Goal: Task Accomplishment & Management: Manage account settings

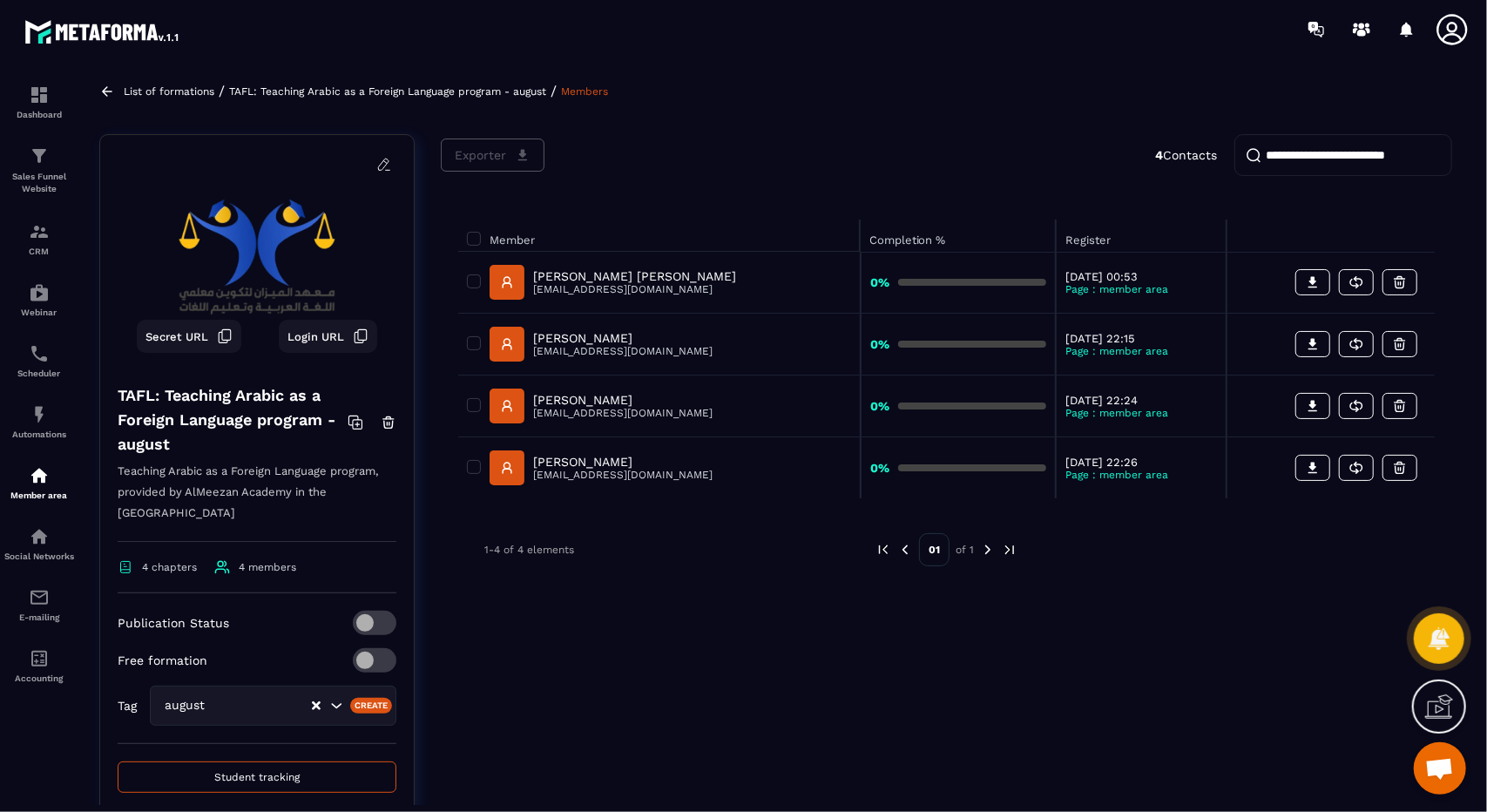
scroll to position [63, 0]
click at [917, 31] on div at bounding box center [846, 29] width 1282 height 59
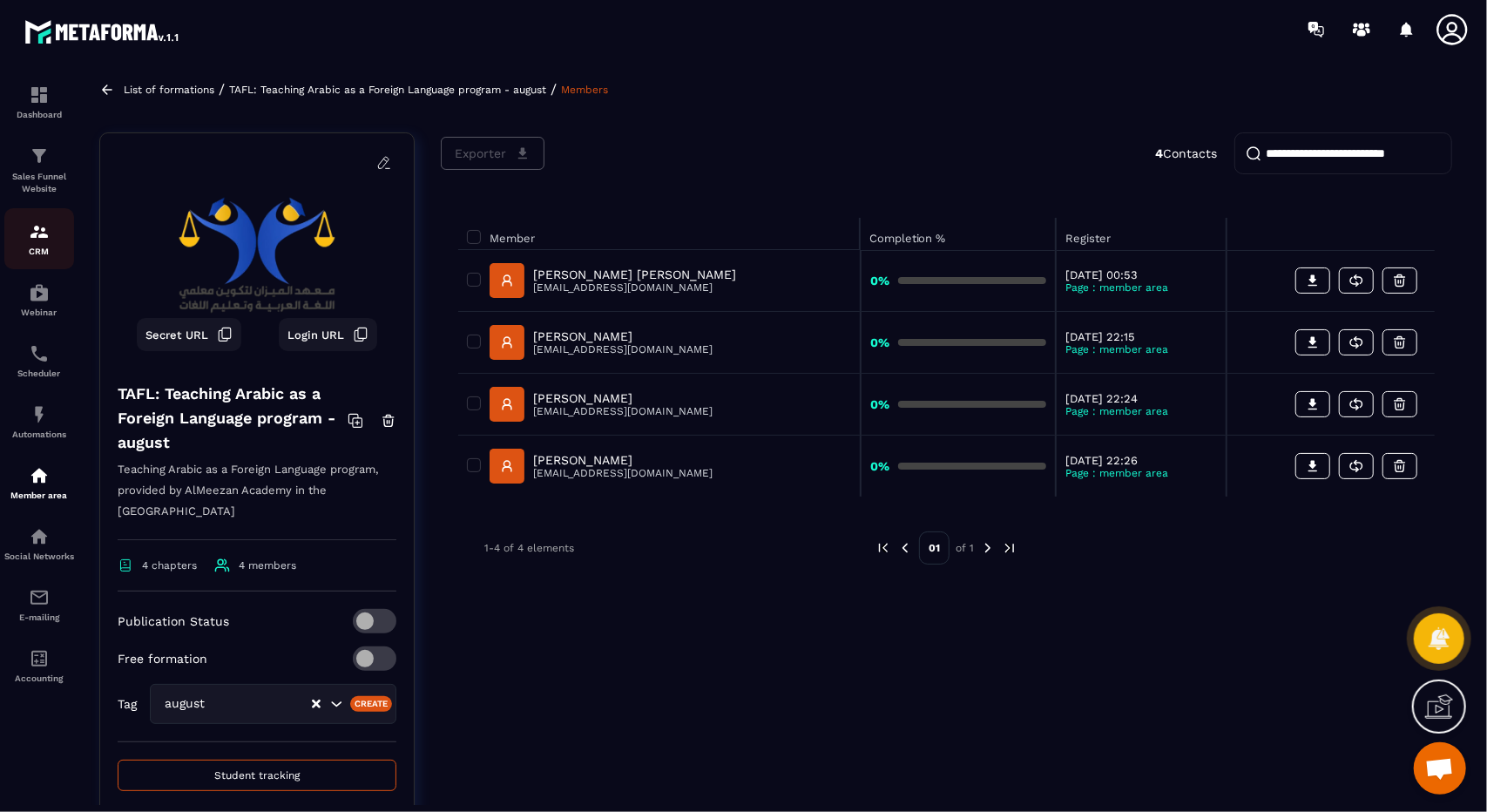
click at [41, 233] on img at bounding box center [39, 232] width 21 height 21
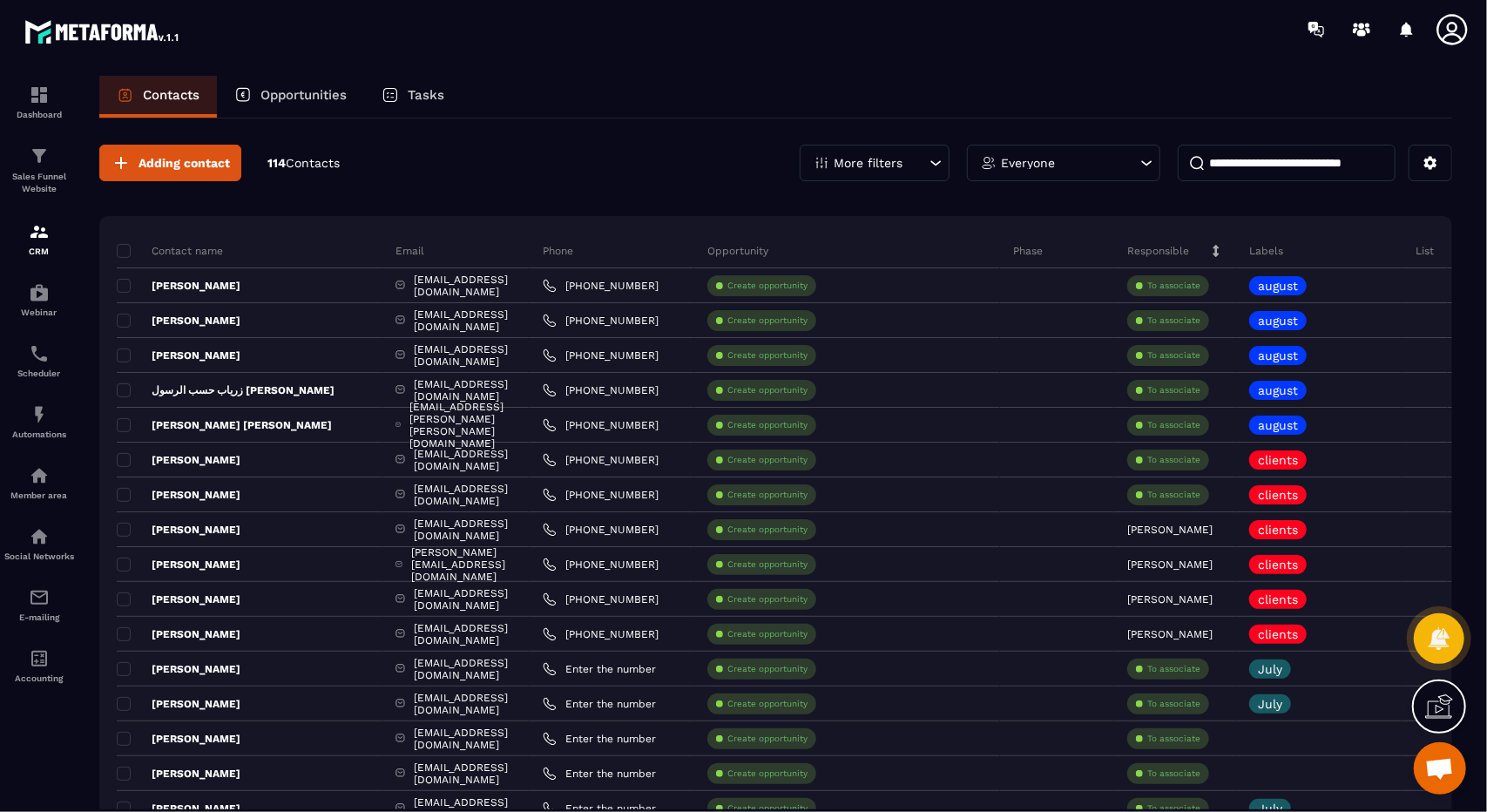
click at [1257, 156] on input at bounding box center [1286, 162] width 218 height 37
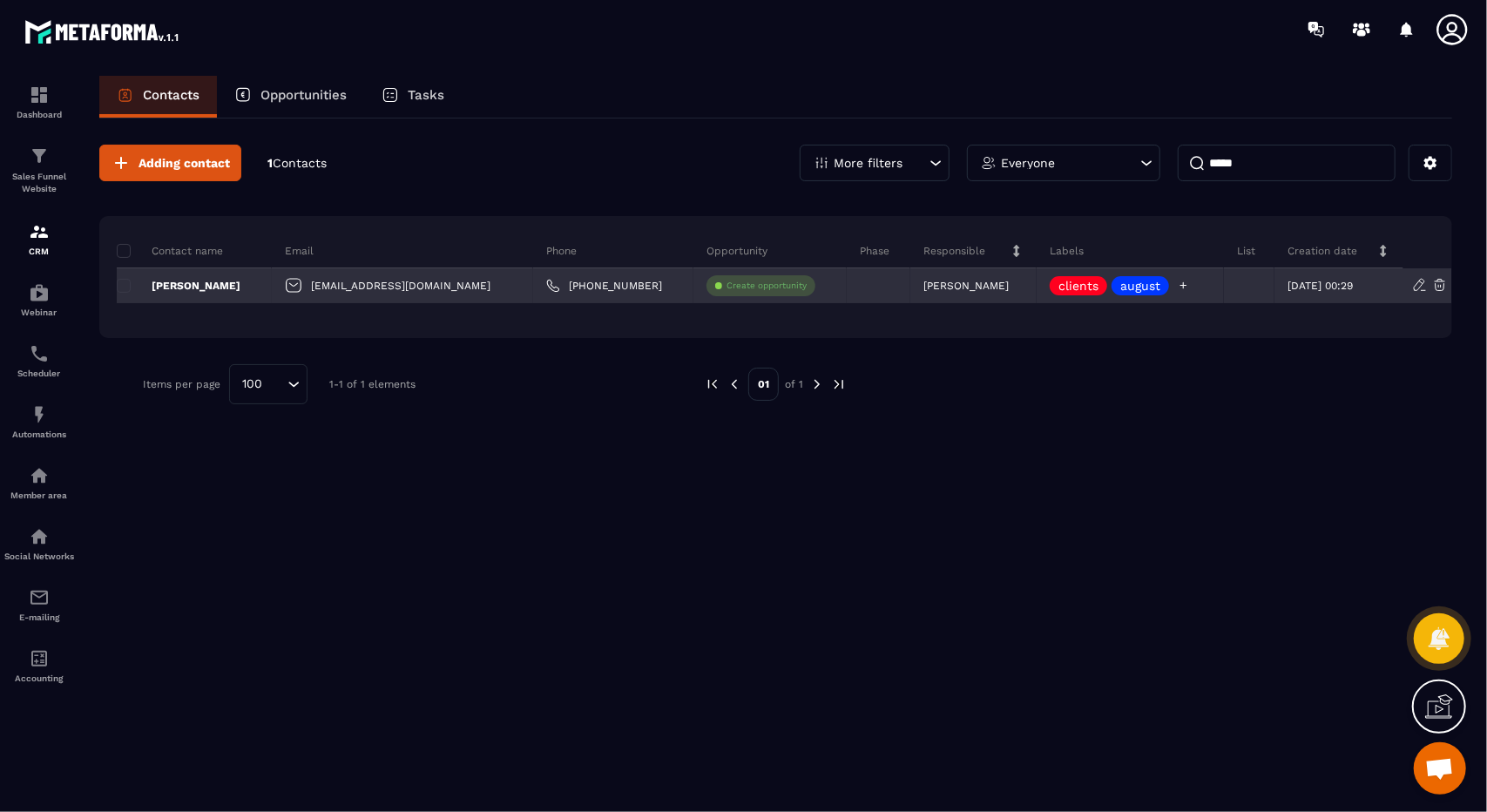
type input "*****"
click at [1058, 287] on p "clients" at bounding box center [1078, 285] width 40 height 12
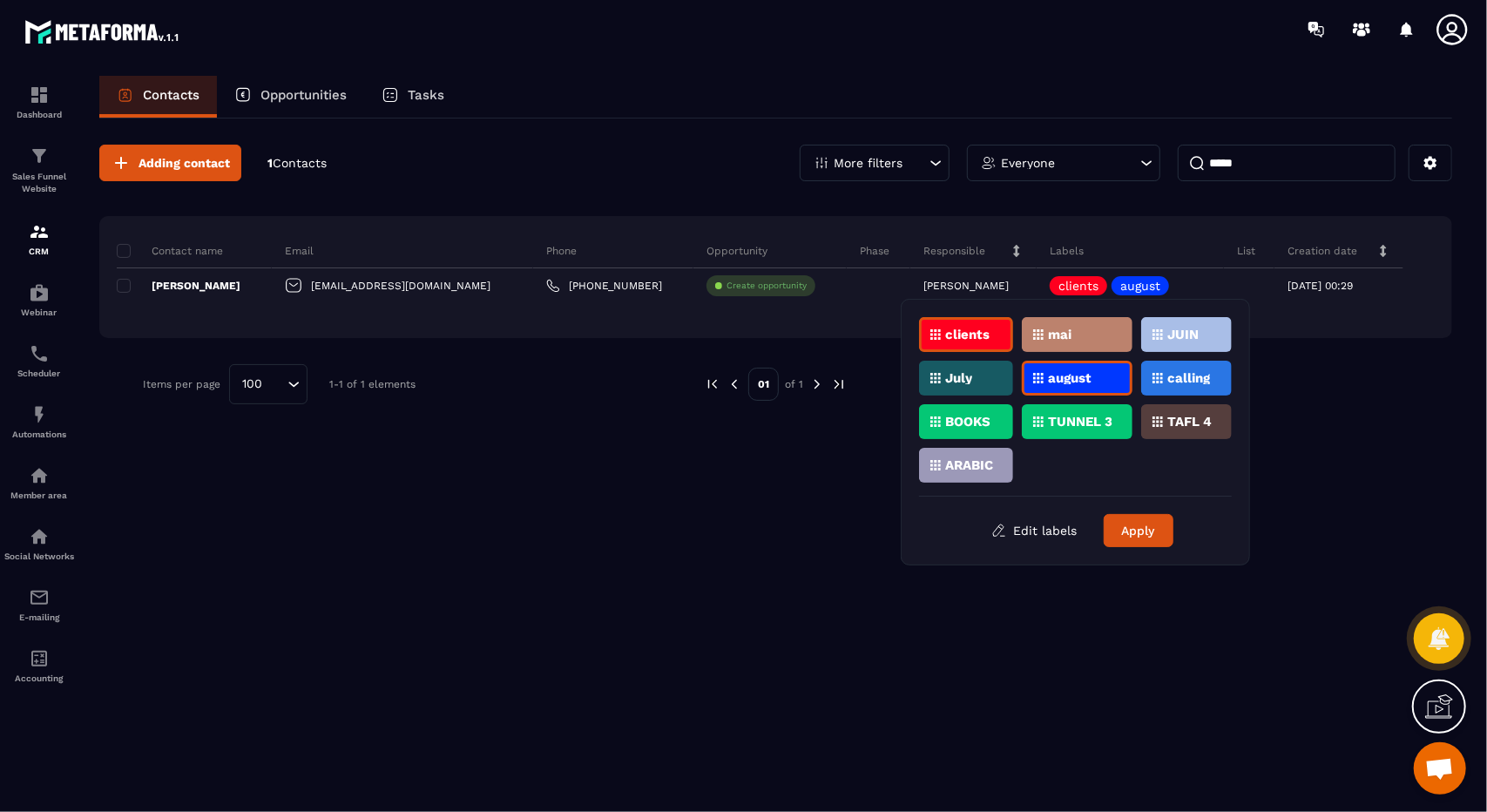
click at [981, 339] on p "clients" at bounding box center [967, 334] width 44 height 12
click at [1134, 529] on button "Apply" at bounding box center [1138, 530] width 70 height 33
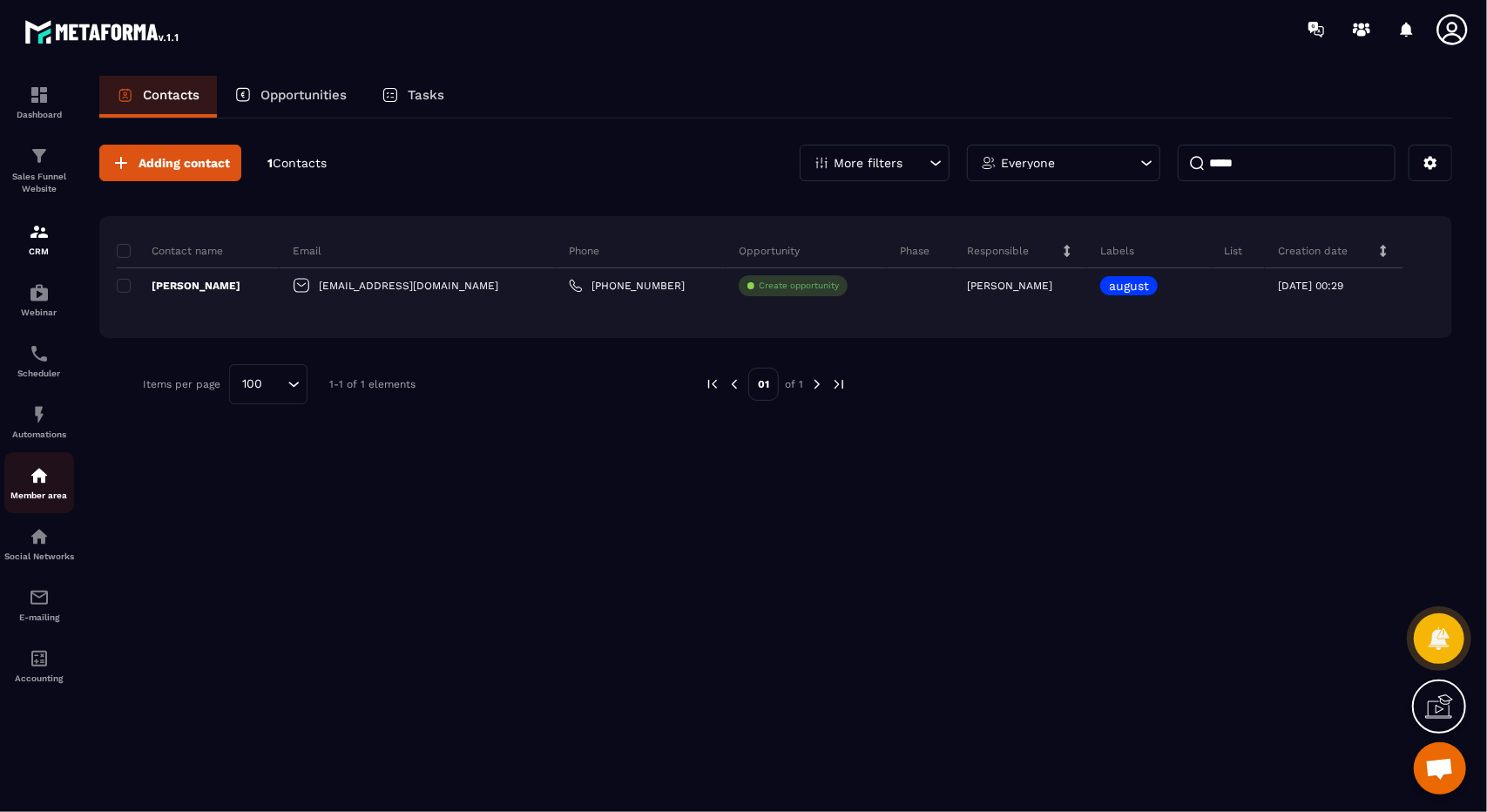
click at [66, 484] on div "Member area" at bounding box center [39, 482] width 70 height 35
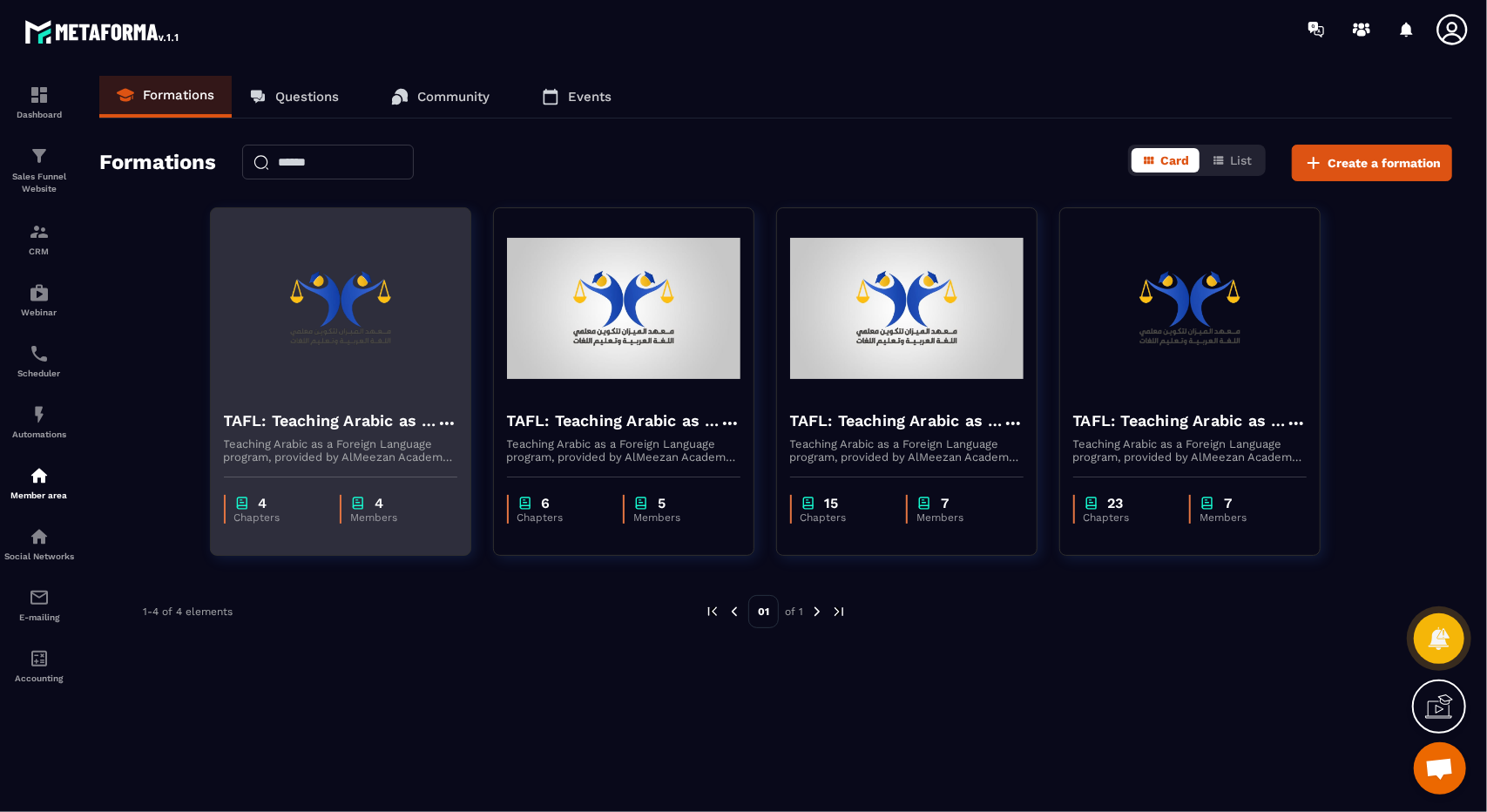
click at [387, 462] on p "Teaching Arabic as a Foreign Language program, provided by AlMeezan Academy in …" at bounding box center [340, 450] width 234 height 26
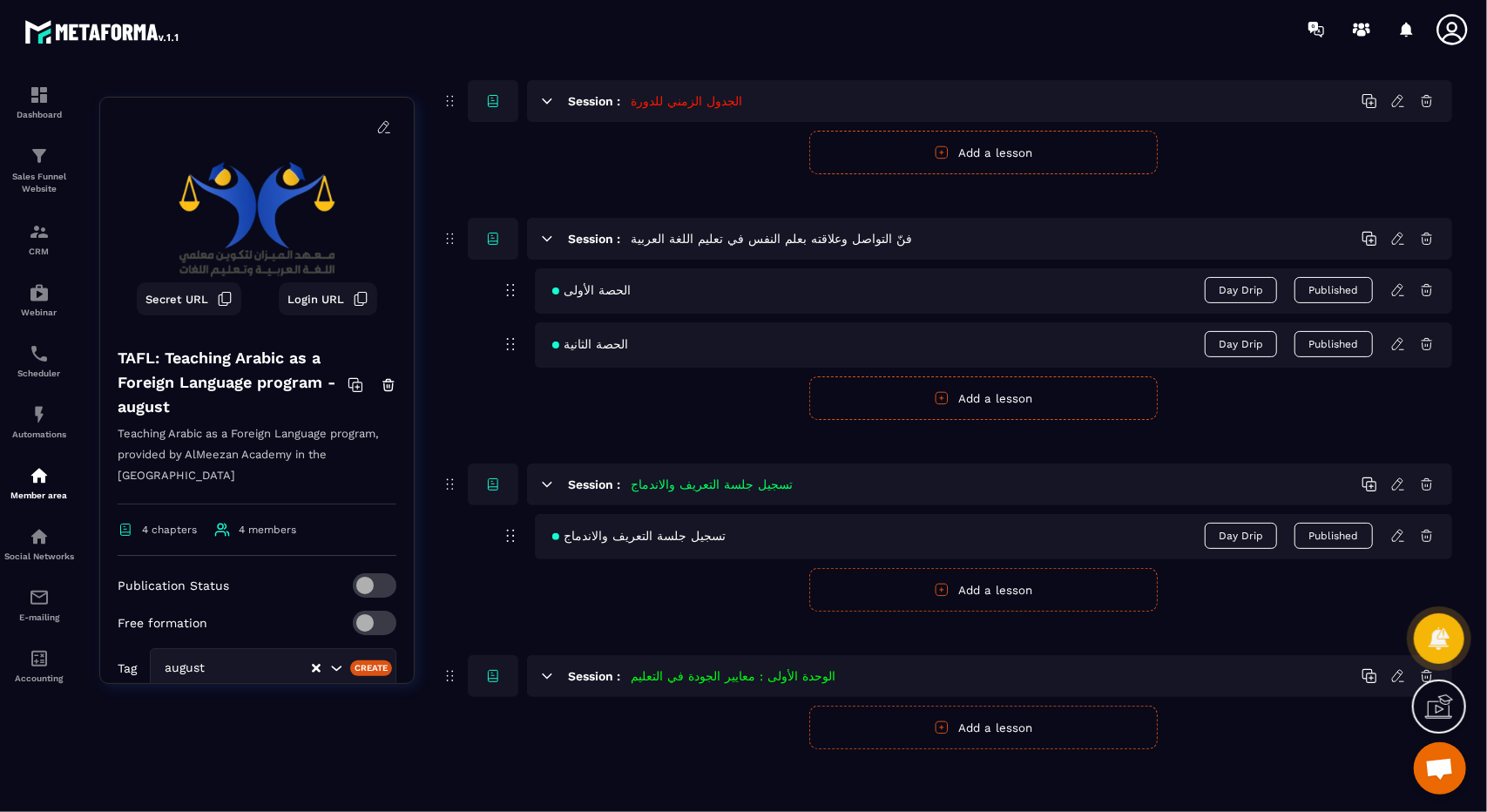
scroll to position [190, 0]
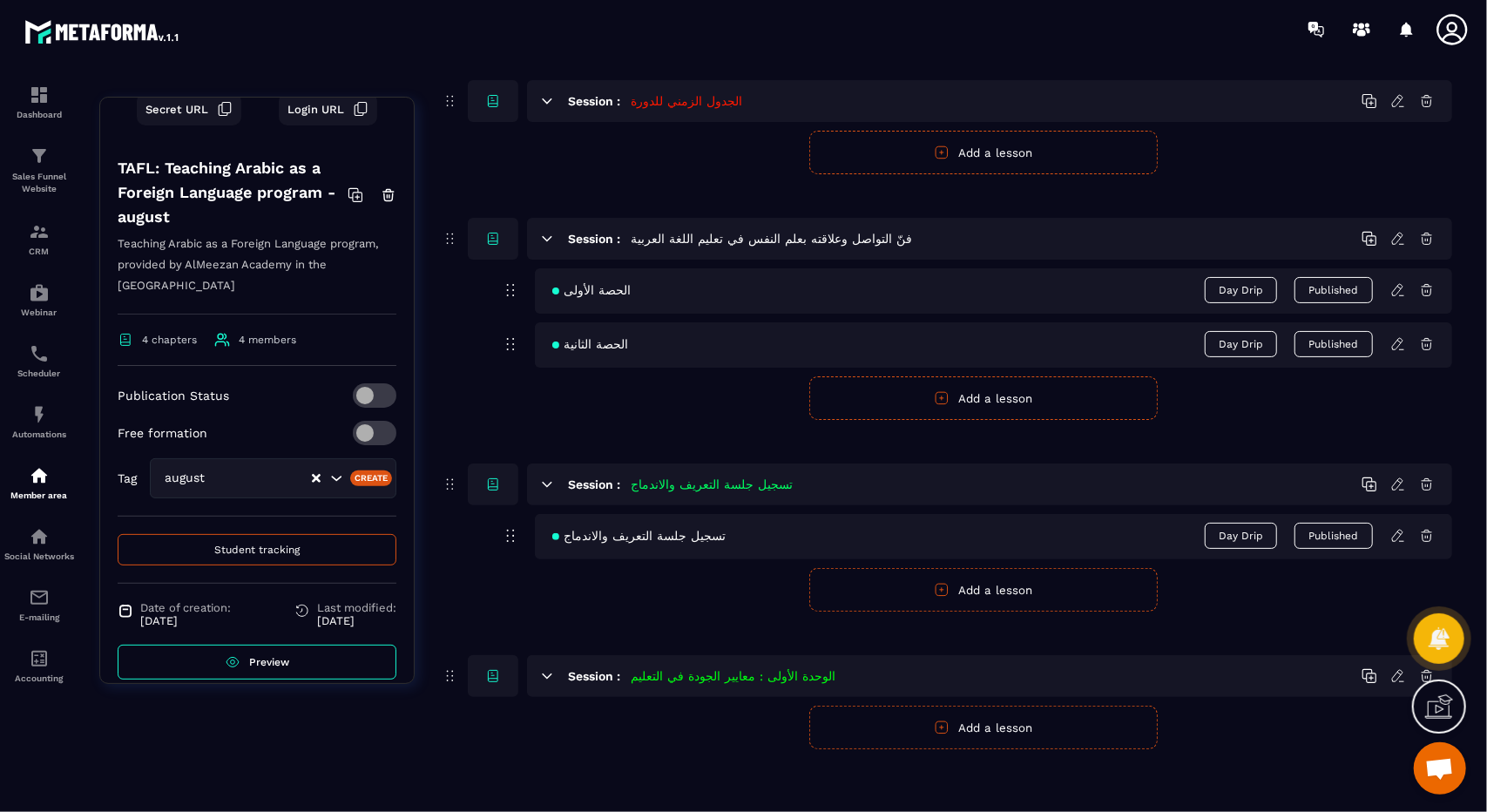
click at [258, 544] on span "Student tracking" at bounding box center [257, 550] width 86 height 12
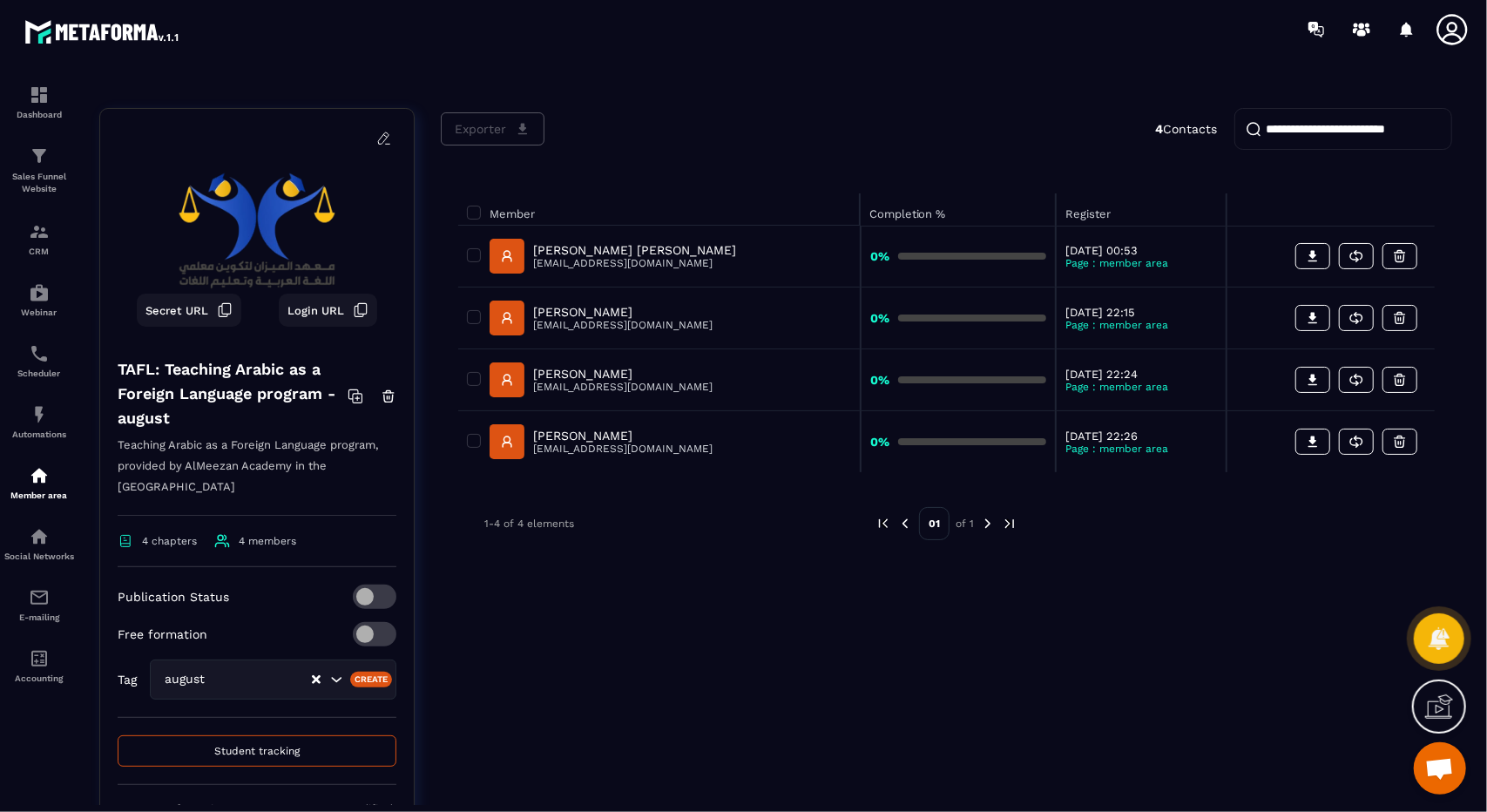
scroll to position [88, 0]
click at [1425, 627] on div at bounding box center [1439, 638] width 53 height 53
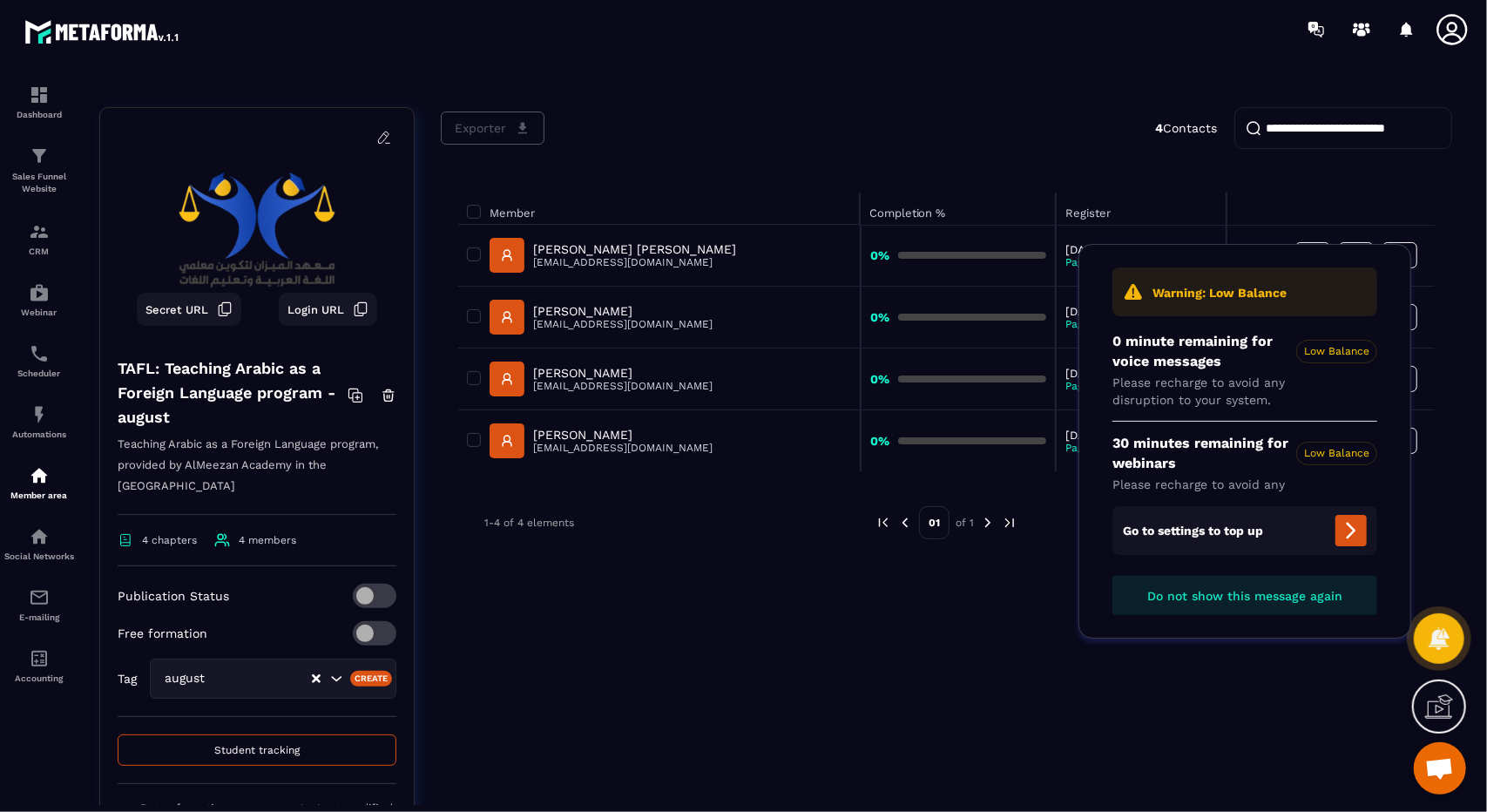
click at [1355, 741] on div "Exporter 4 Contacts Member Completion % Register [PERSON_NAME] [PERSON_NAME] [E…" at bounding box center [947, 519] width 1011 height 825
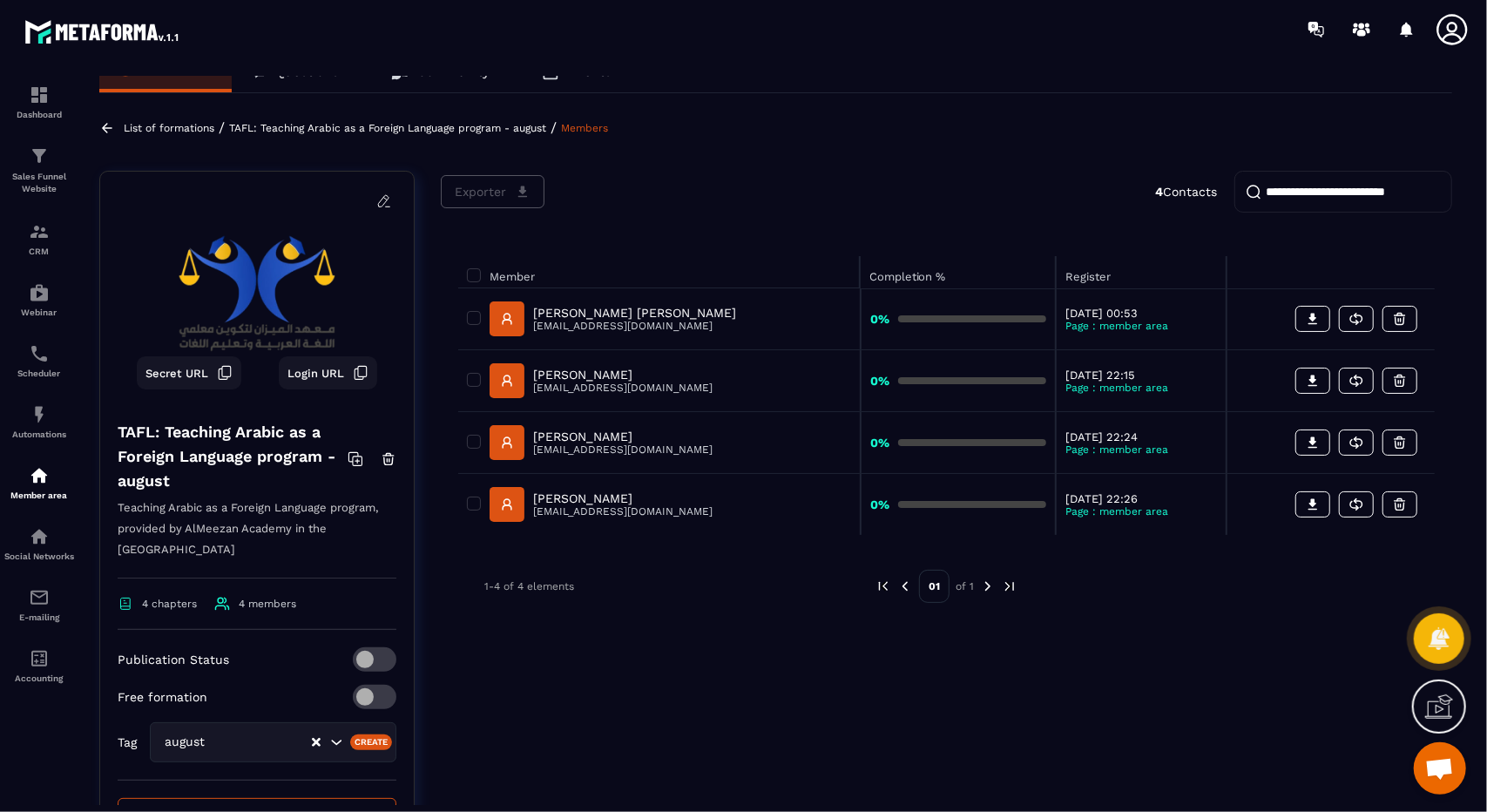
scroll to position [2, 0]
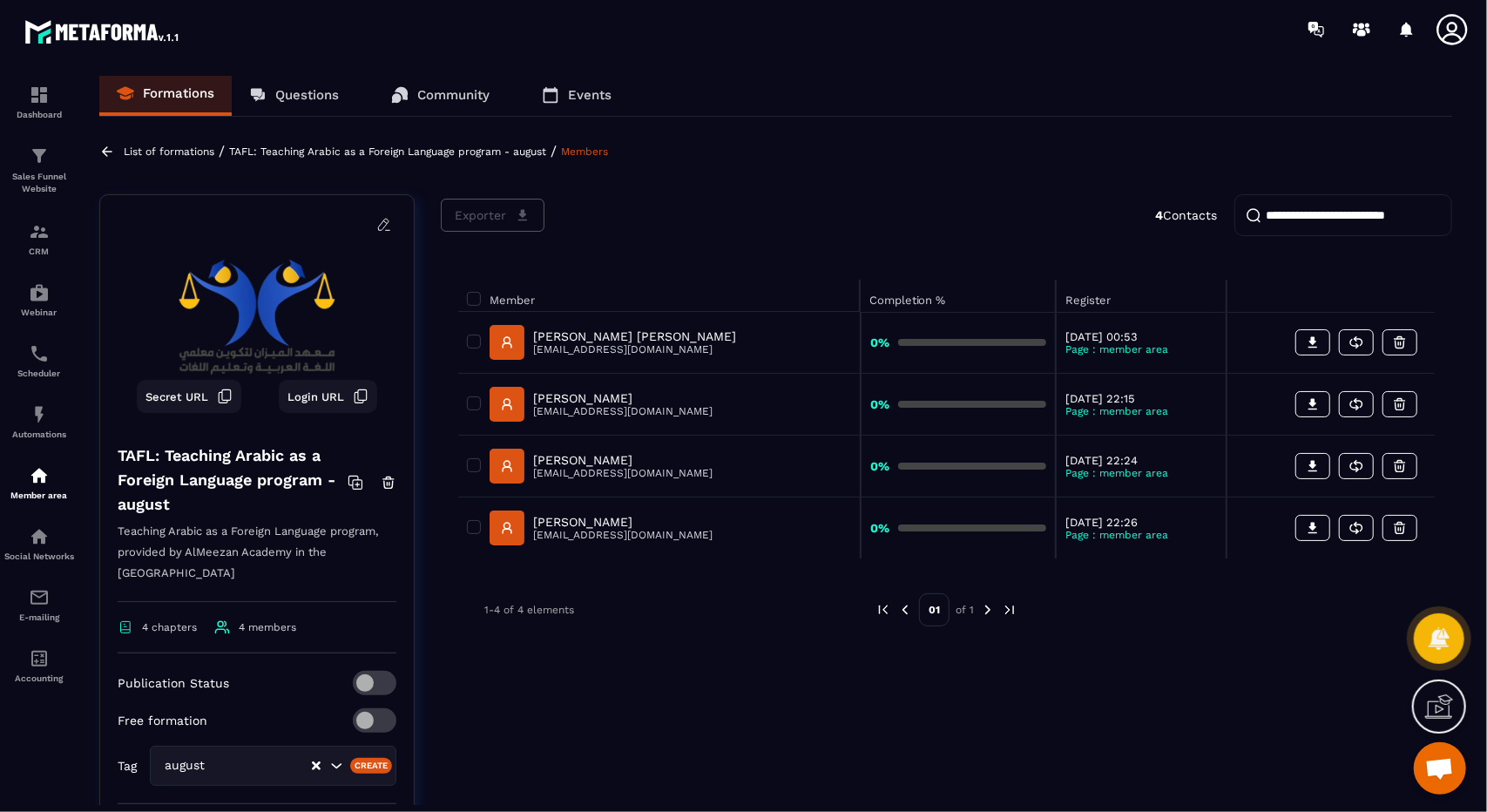
click at [231, 30] on div at bounding box center [846, 29] width 1282 height 59
